Goal: Task Accomplishment & Management: Use online tool/utility

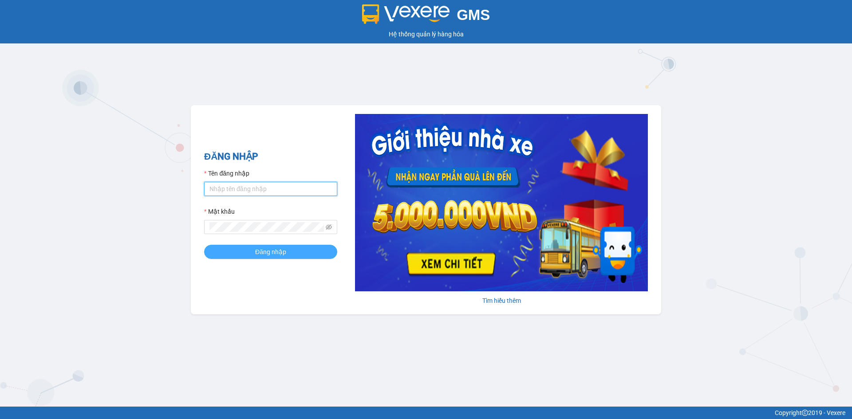
type input "hoanganh.ducphatth"
click at [290, 256] on button "Đăng nhập" at bounding box center [270, 252] width 133 height 14
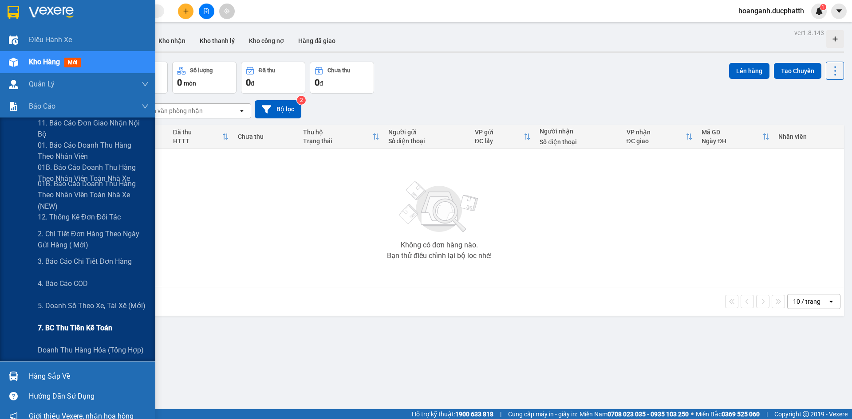
click at [52, 325] on span "7. BC thu tiền kế toán" at bounding box center [75, 328] width 75 height 11
